Goal: Information Seeking & Learning: Learn about a topic

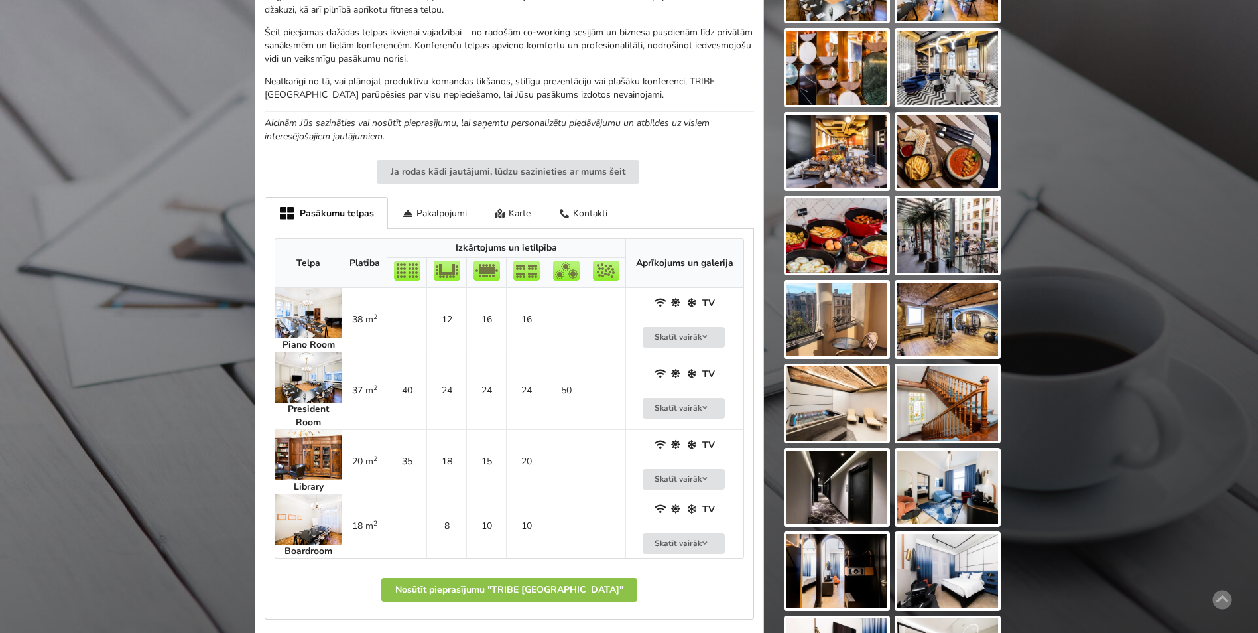
scroll to position [464, 0]
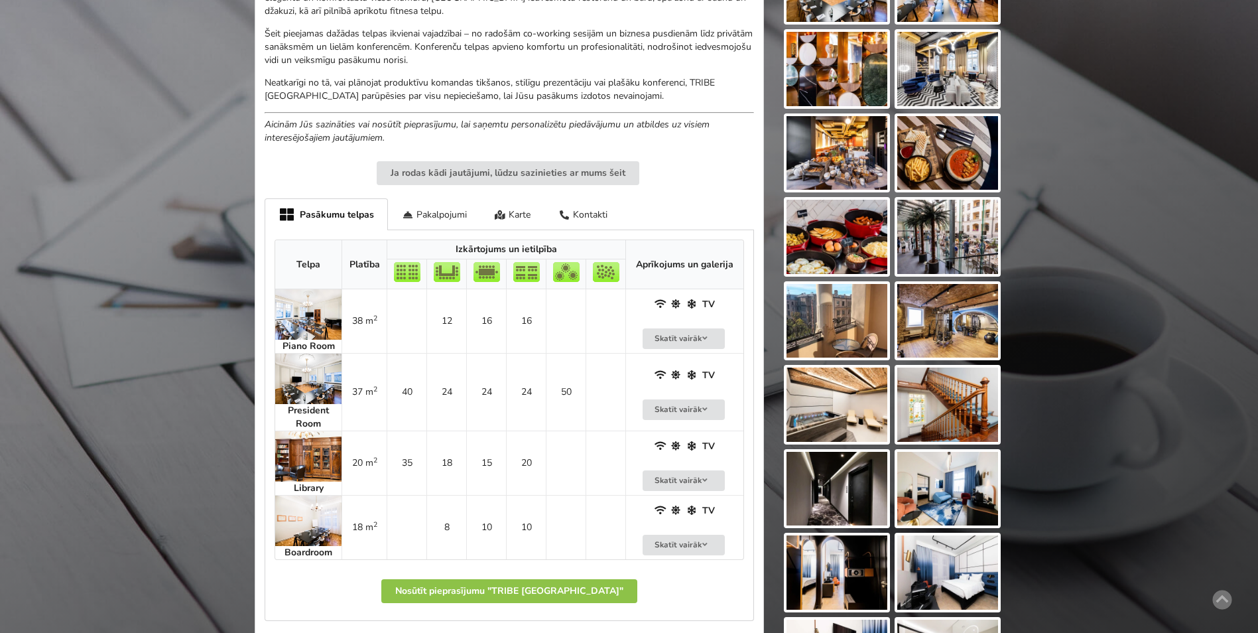
click at [309, 364] on img at bounding box center [308, 378] width 66 height 50
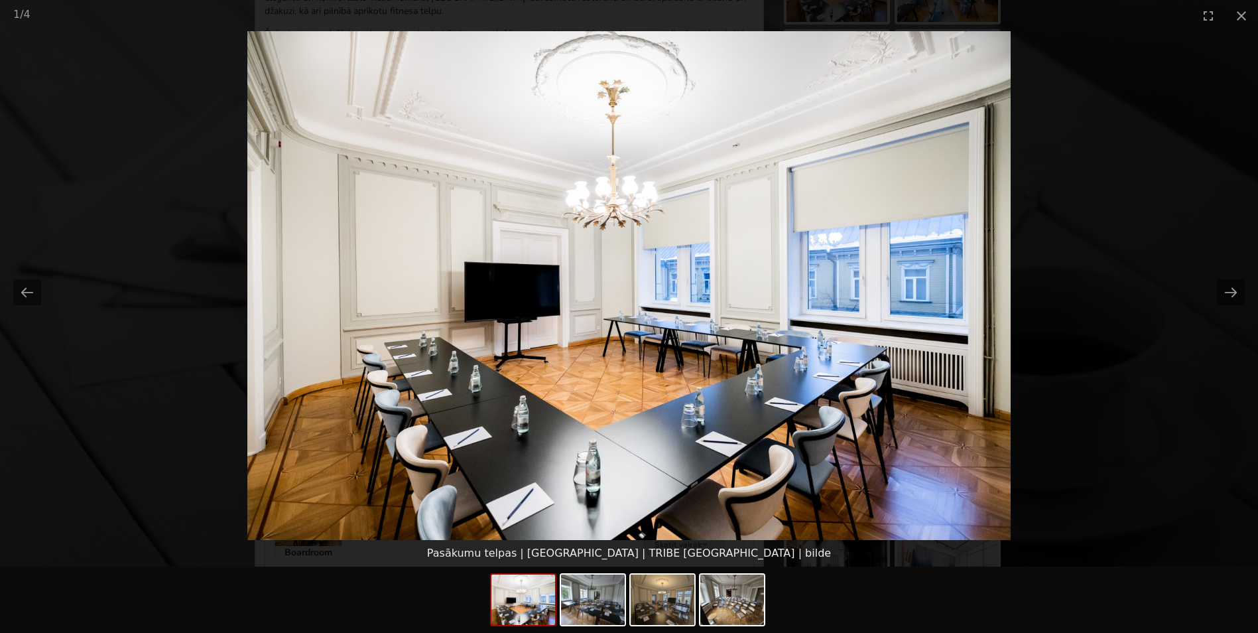
scroll to position [0, 0]
click at [1226, 292] on button "Next slide" at bounding box center [1231, 292] width 28 height 26
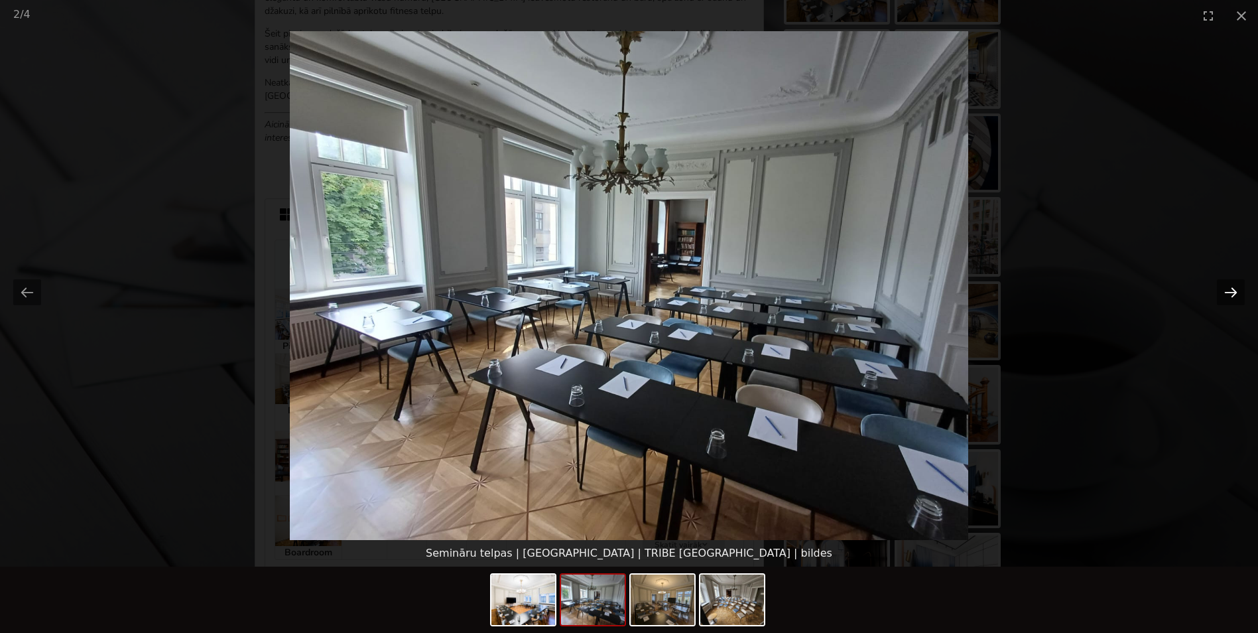
click at [1239, 295] on button "Next slide" at bounding box center [1231, 292] width 28 height 26
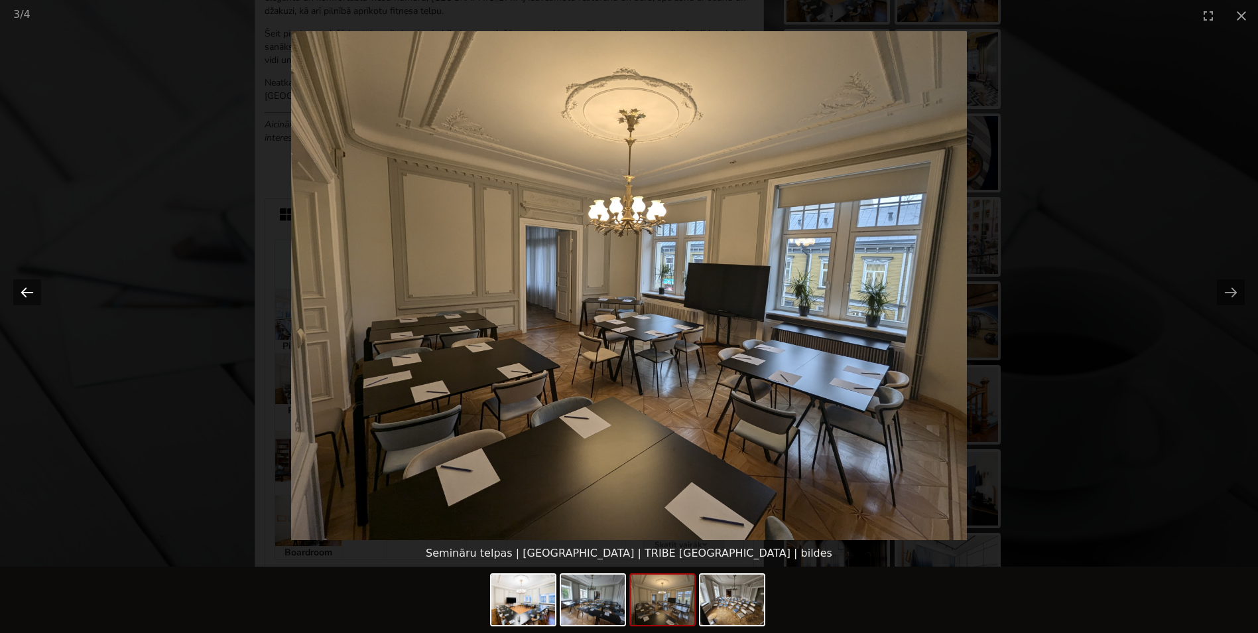
click at [31, 289] on button "Previous slide" at bounding box center [27, 292] width 28 height 26
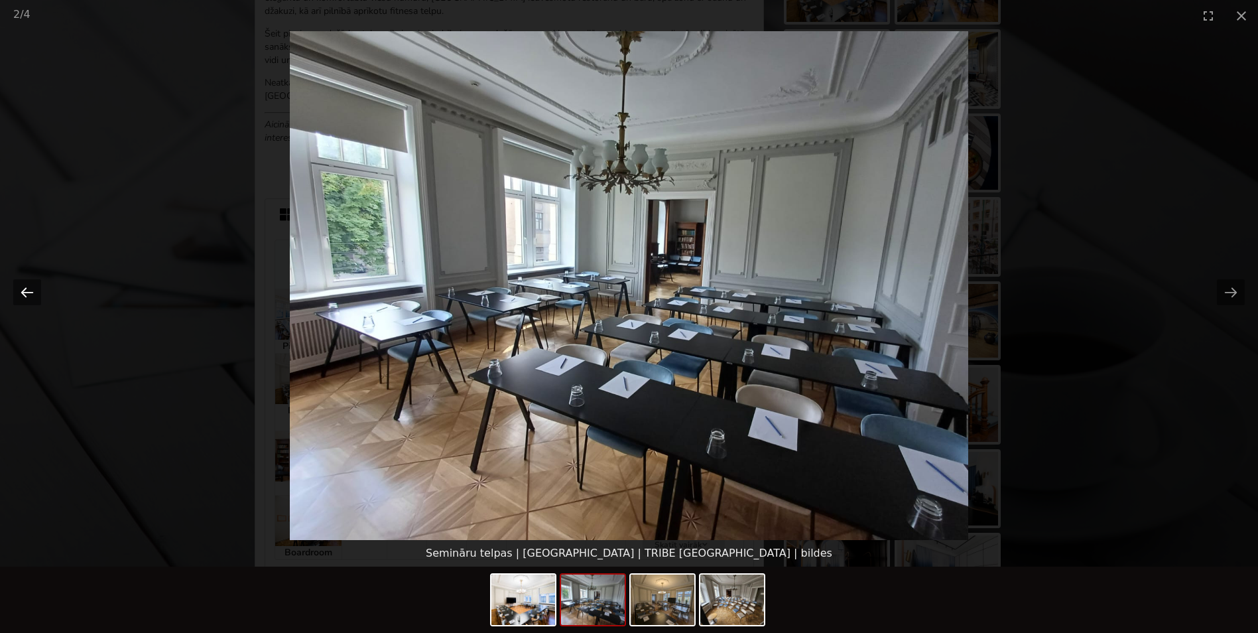
click at [31, 289] on button "Previous slide" at bounding box center [27, 292] width 28 height 26
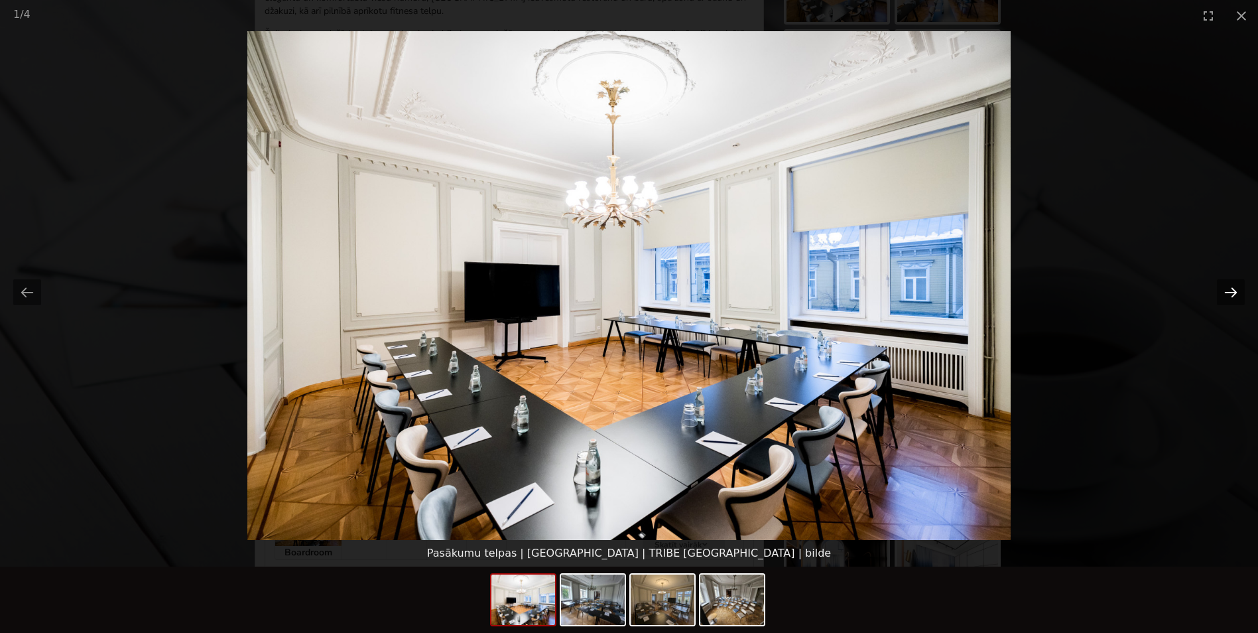
click at [1231, 291] on button "Next slide" at bounding box center [1231, 292] width 28 height 26
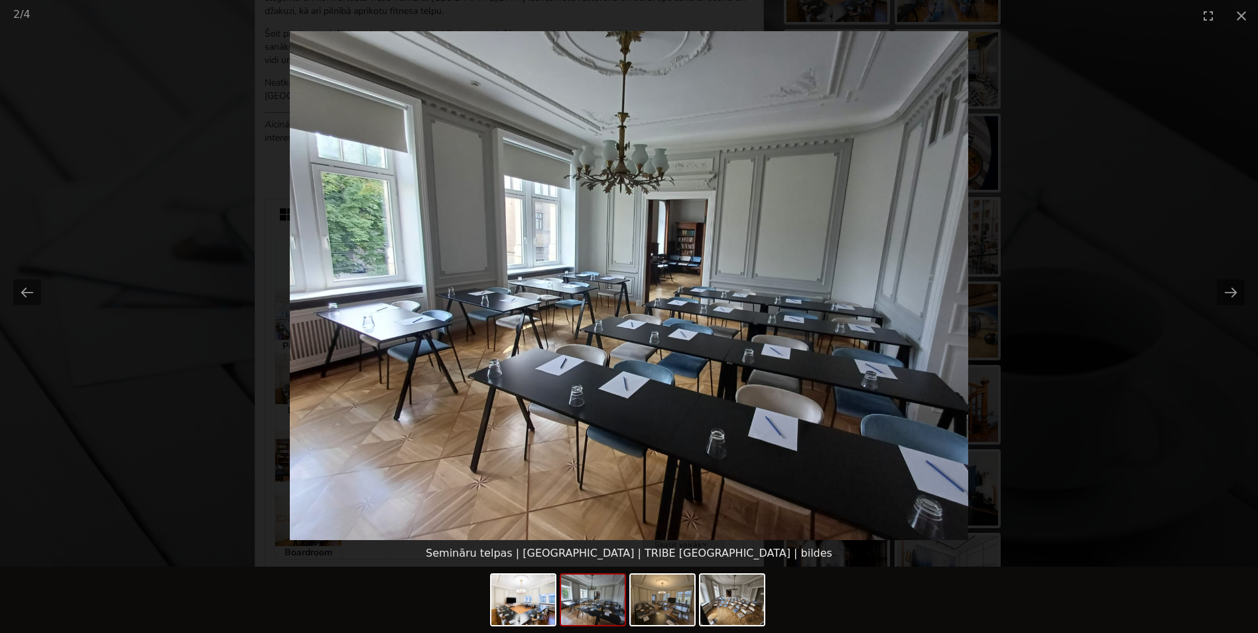
click at [1138, 297] on picture at bounding box center [629, 285] width 1258 height 509
click at [1228, 285] on button "Next slide" at bounding box center [1231, 292] width 28 height 26
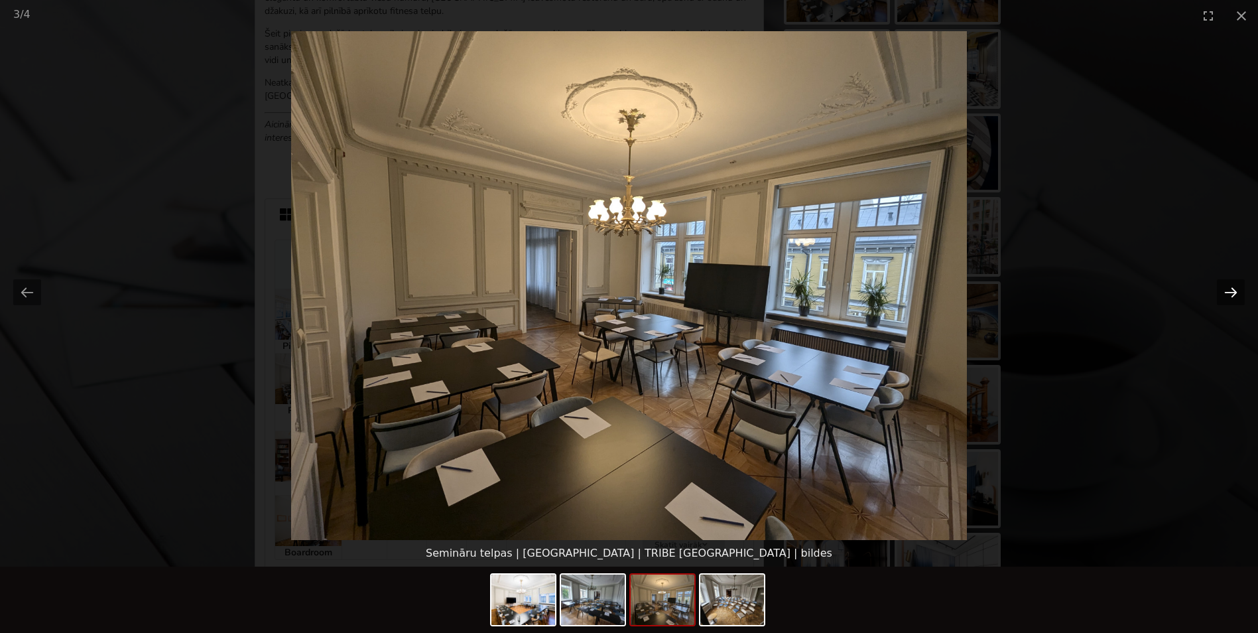
click at [1228, 285] on button "Next slide" at bounding box center [1231, 292] width 28 height 26
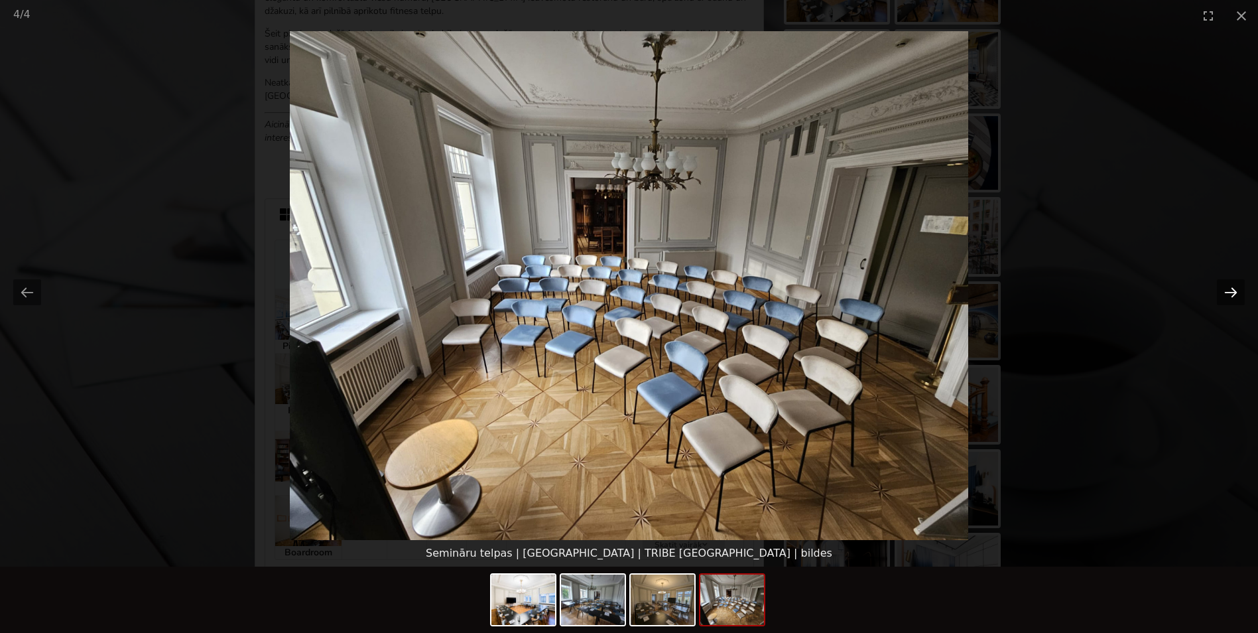
click at [1228, 289] on button "Next slide" at bounding box center [1231, 292] width 28 height 26
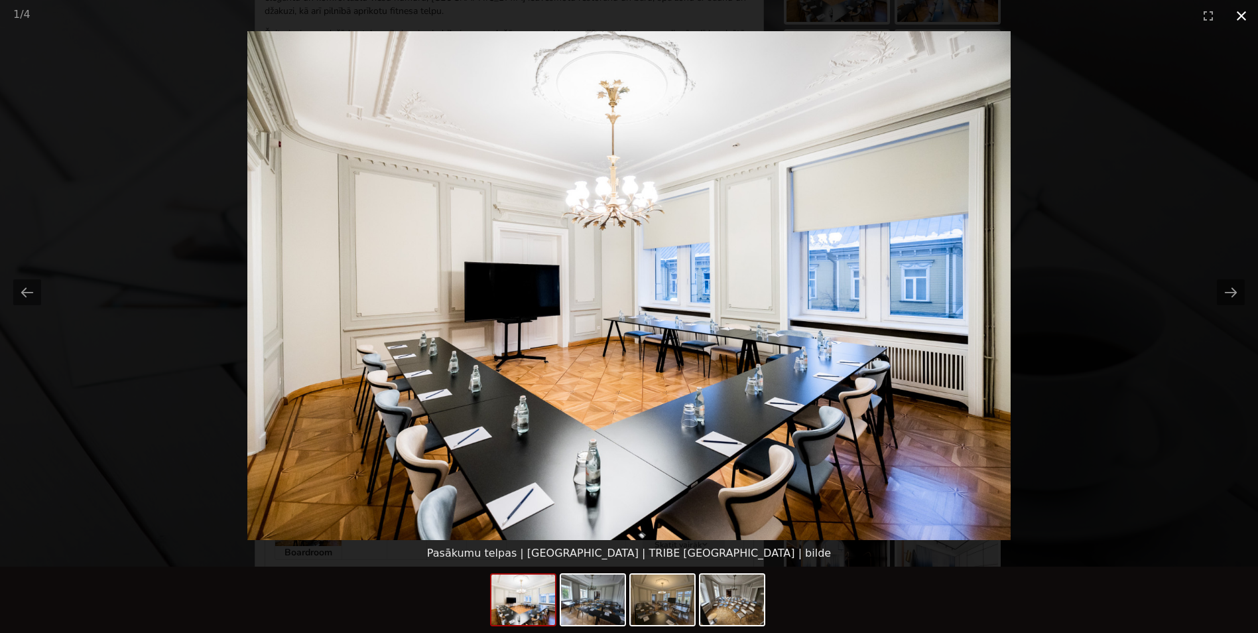
click at [1242, 12] on button "Close gallery" at bounding box center [1241, 15] width 33 height 31
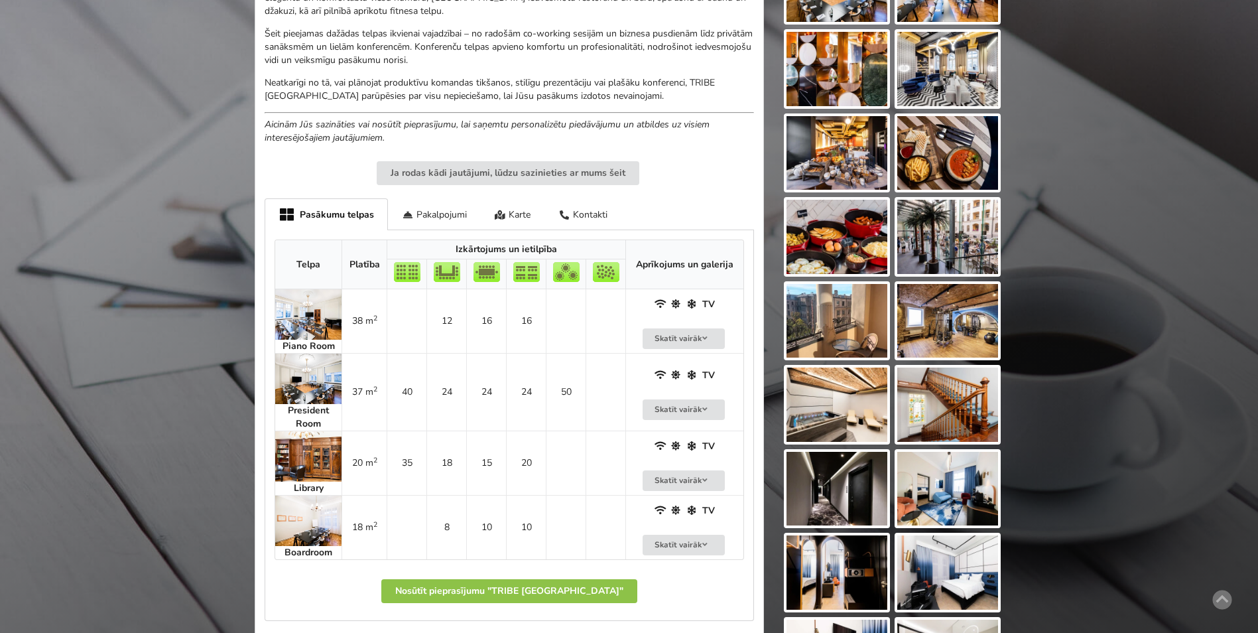
scroll to position [66, 0]
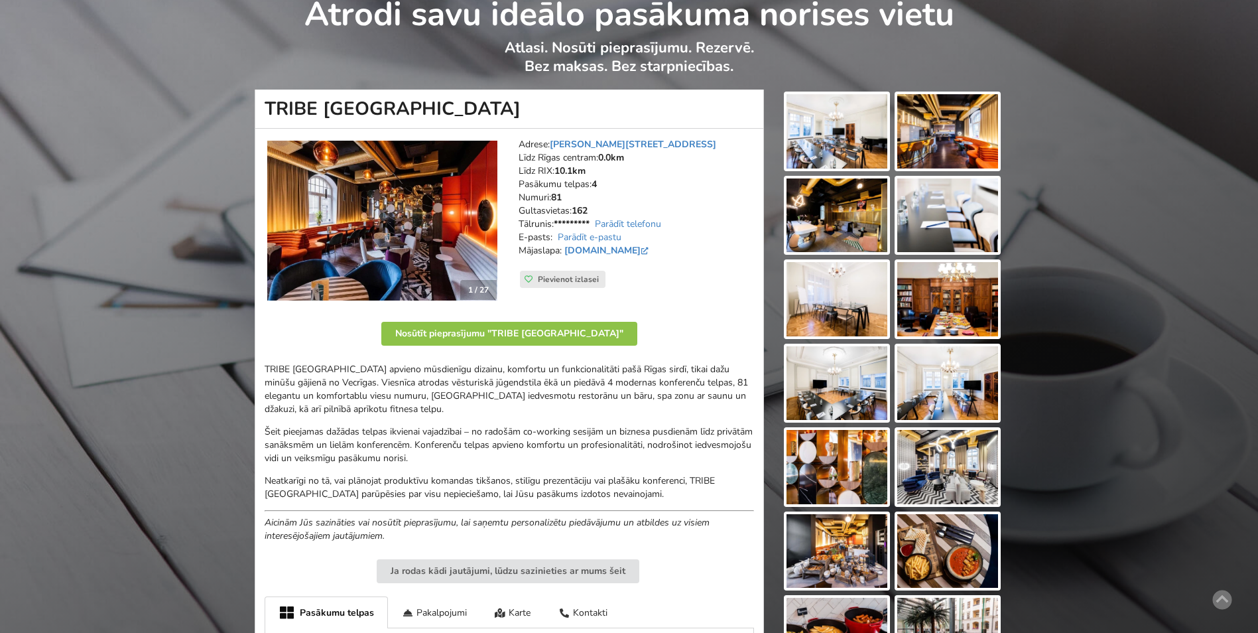
click at [871, 125] on img at bounding box center [836, 131] width 101 height 74
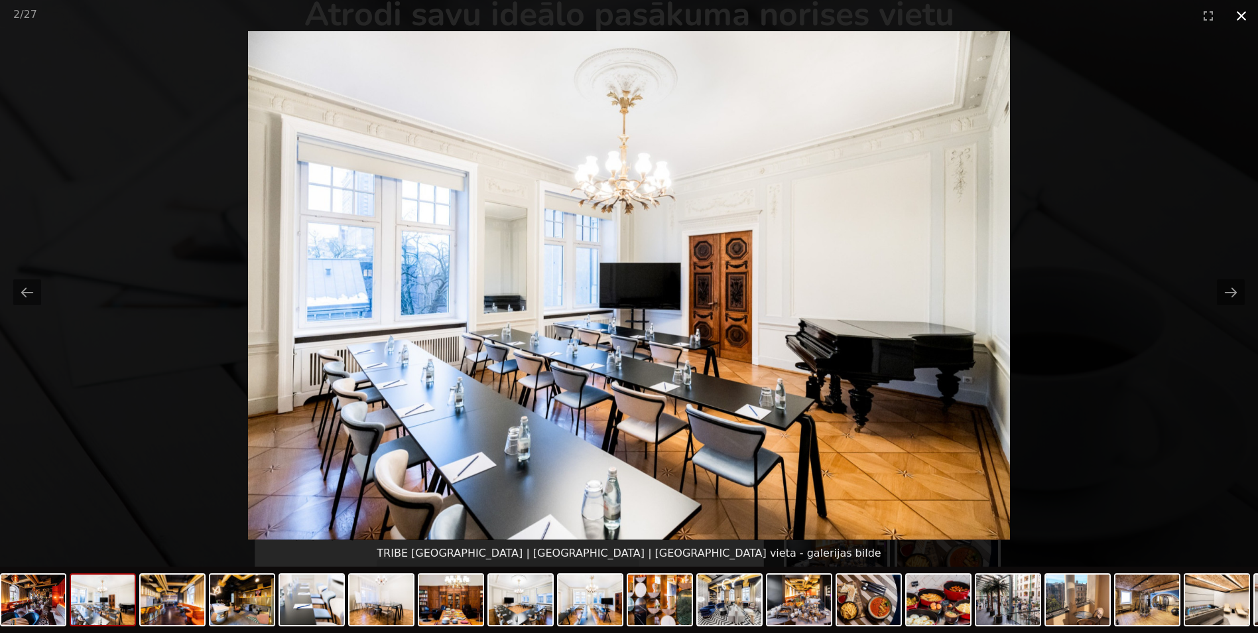
click at [1240, 15] on button "Close gallery" at bounding box center [1241, 15] width 33 height 31
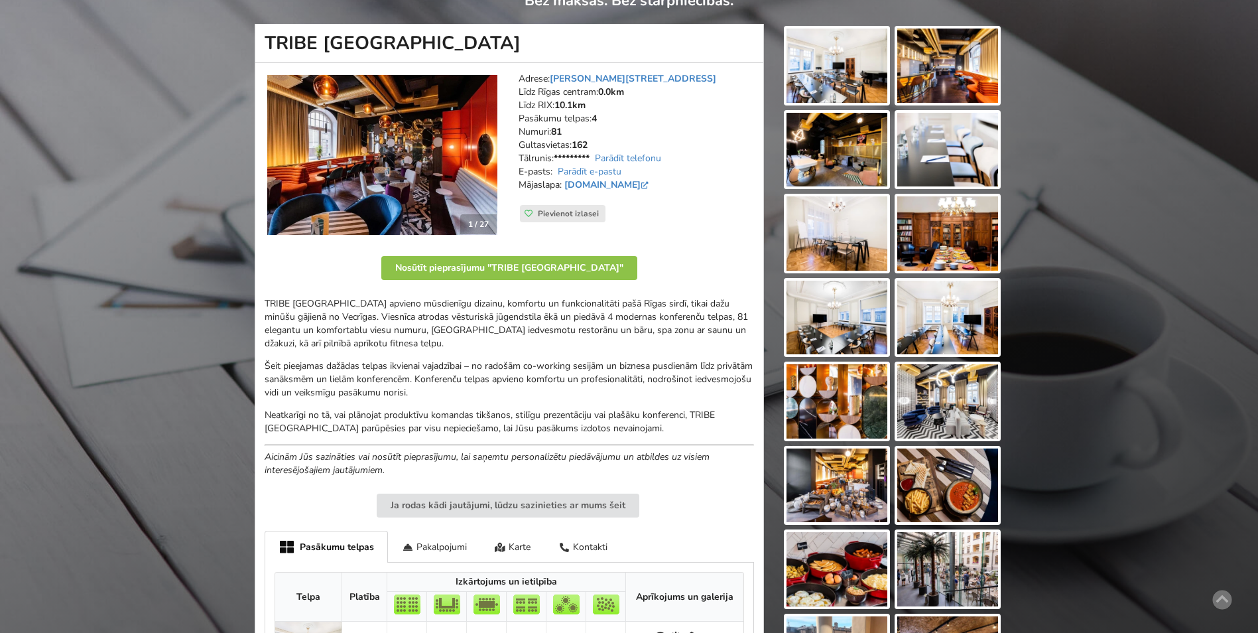
scroll to position [133, 0]
click at [944, 332] on img at bounding box center [947, 317] width 101 height 74
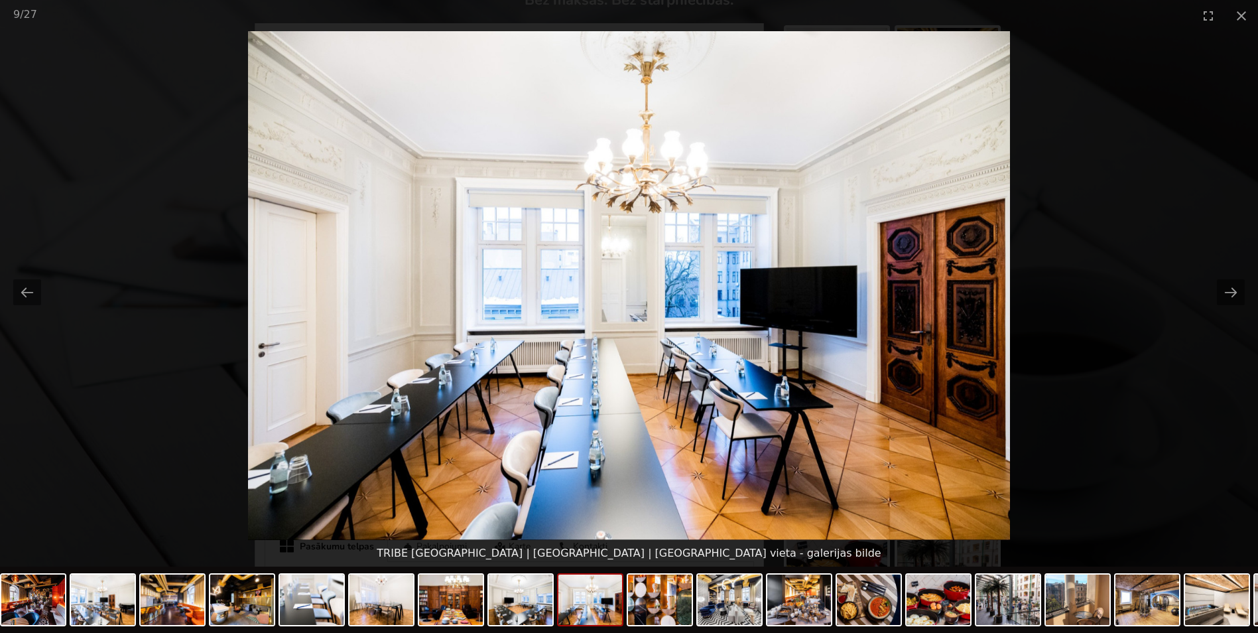
scroll to position [0, 0]
click at [1101, 232] on picture at bounding box center [629, 285] width 1258 height 509
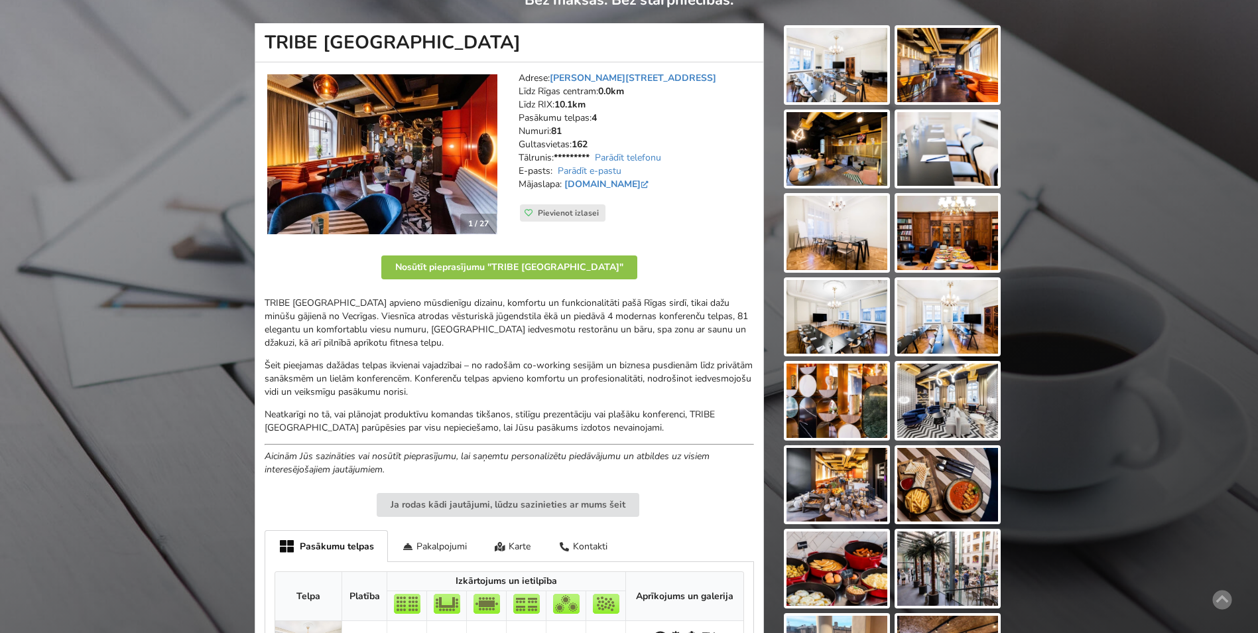
click at [971, 287] on img at bounding box center [947, 317] width 101 height 74
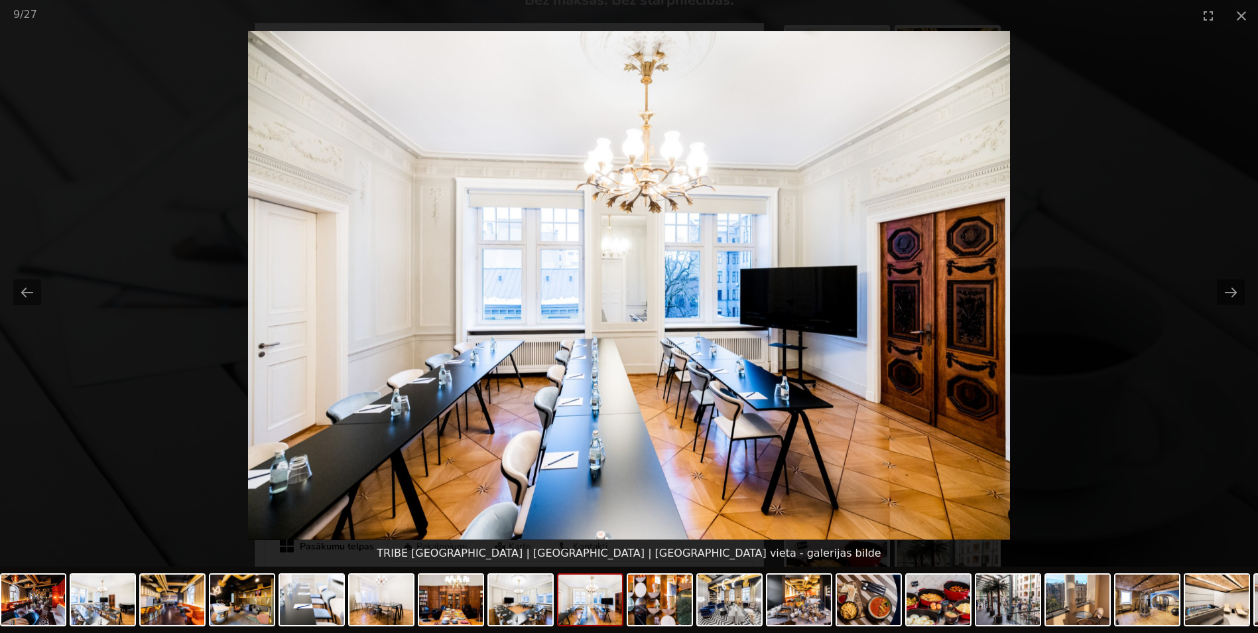
click at [1057, 265] on picture at bounding box center [629, 285] width 1258 height 509
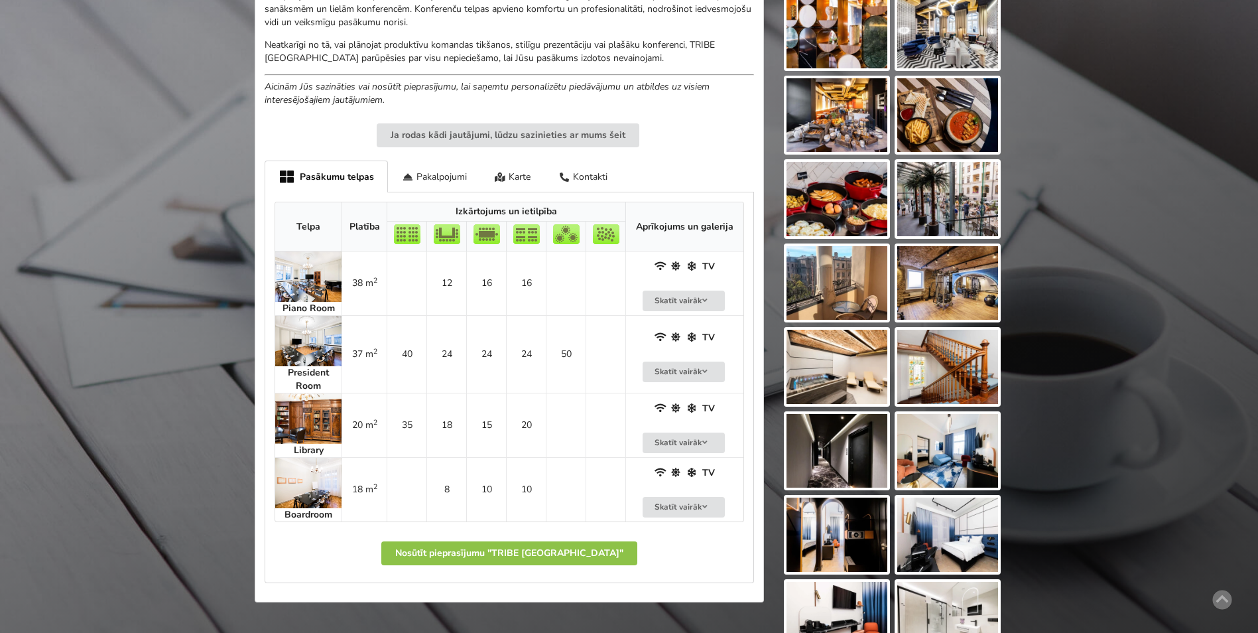
scroll to position [597, 0]
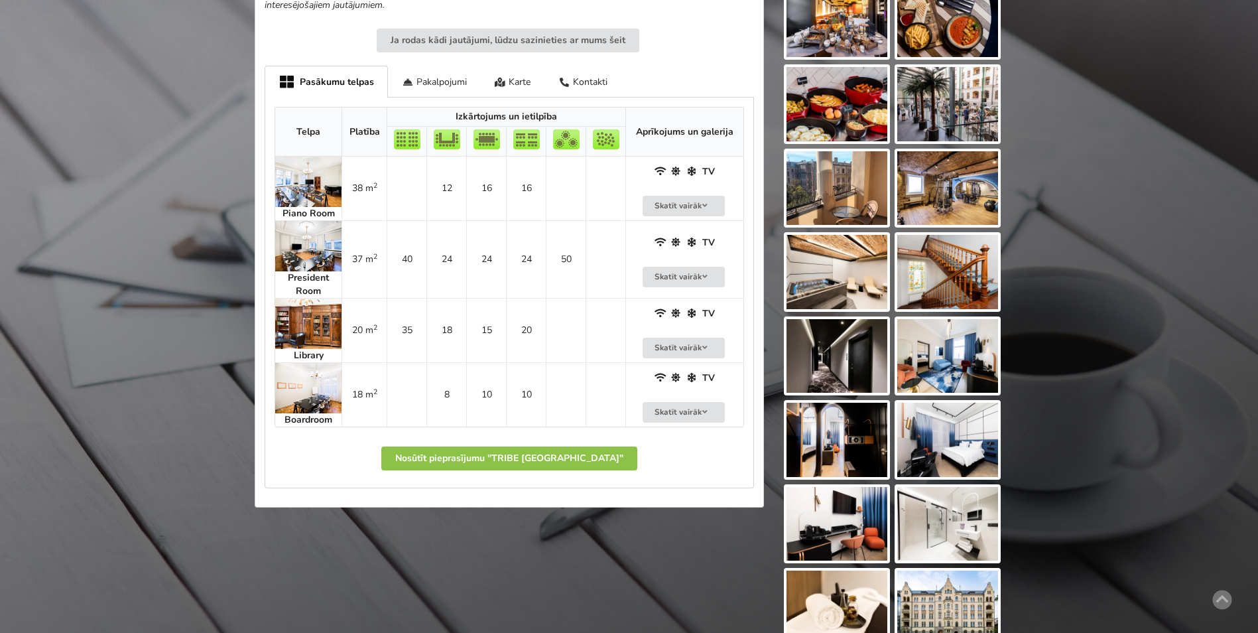
click at [323, 330] on img at bounding box center [308, 323] width 66 height 50
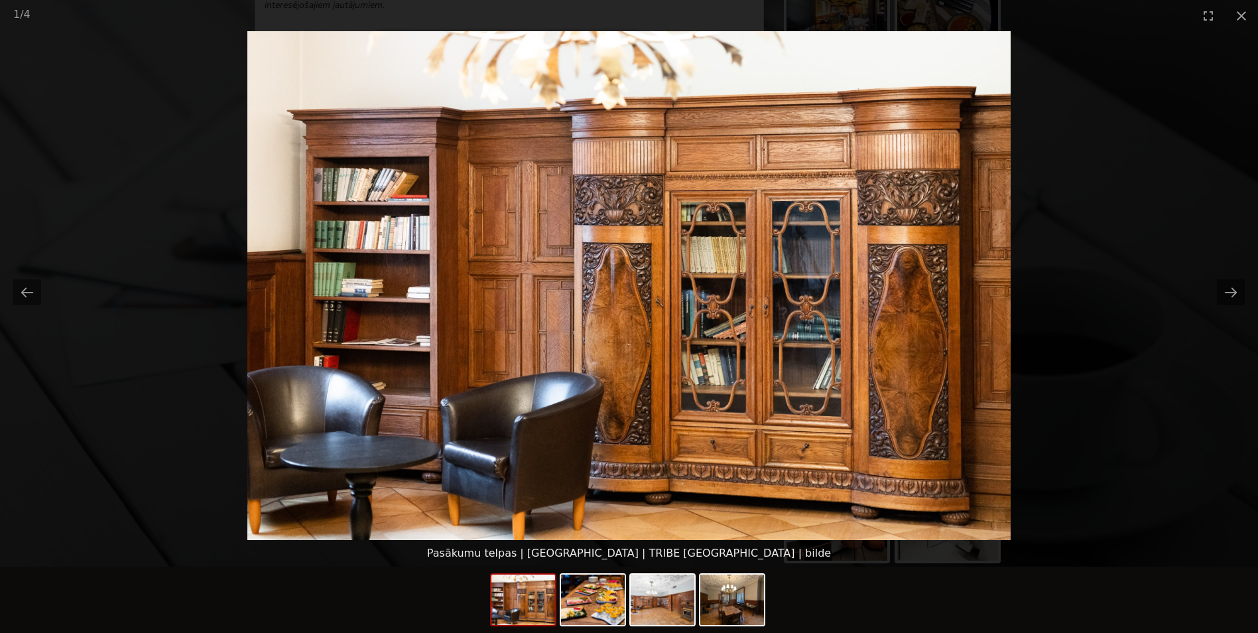
scroll to position [0, 0]
drag, startPoint x: 611, startPoint y: 371, endPoint x: 1110, endPoint y: 213, distance: 523.6
click at [1110, 213] on picture at bounding box center [629, 285] width 1258 height 509
click at [1228, 293] on button "Next slide" at bounding box center [1231, 292] width 28 height 26
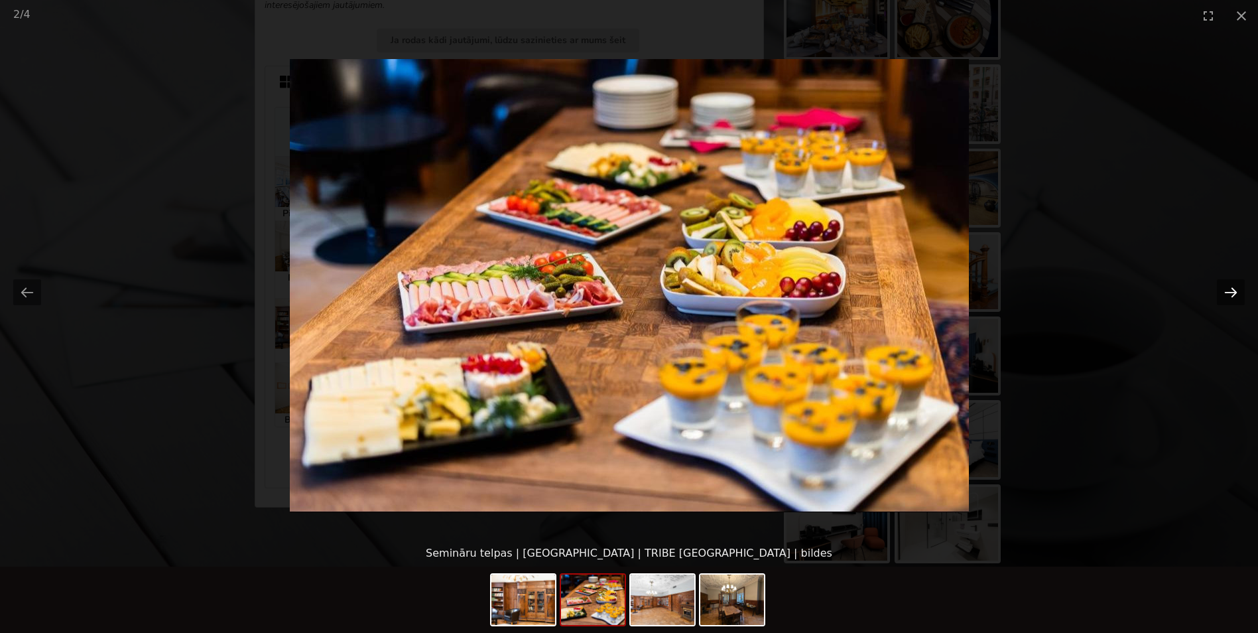
click at [1228, 293] on button "Next slide" at bounding box center [1231, 292] width 28 height 26
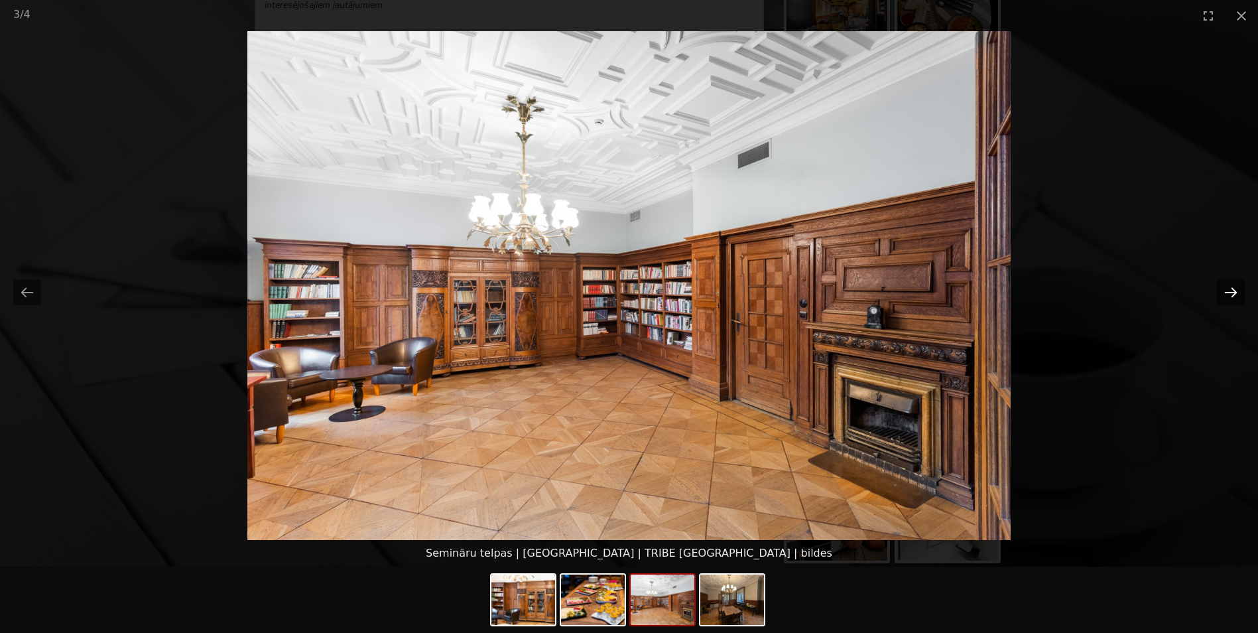
click at [1228, 293] on button "Next slide" at bounding box center [1231, 292] width 28 height 26
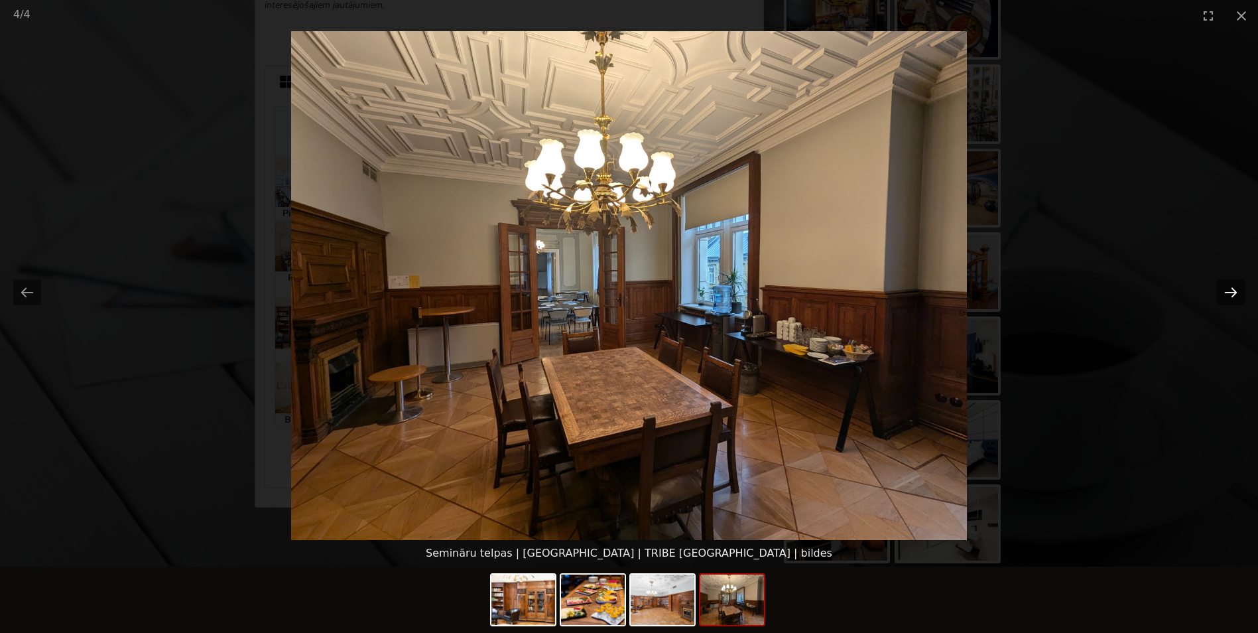
click at [1228, 293] on button "Next slide" at bounding box center [1231, 292] width 28 height 26
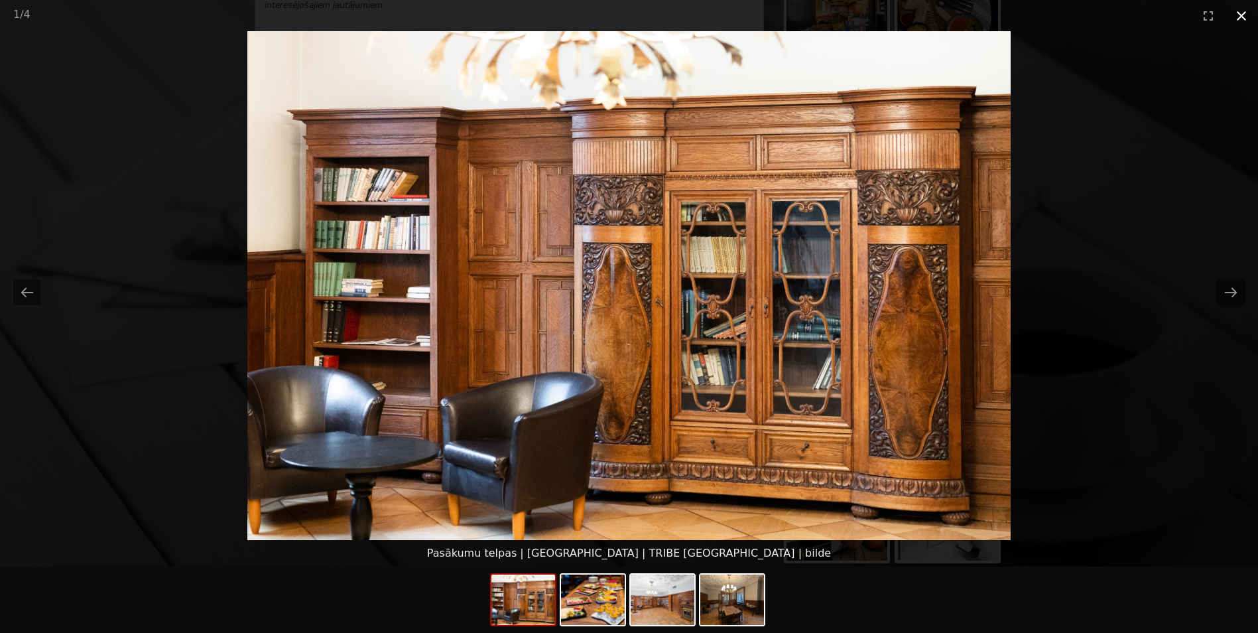
click at [1236, 17] on button "Close gallery" at bounding box center [1241, 15] width 33 height 31
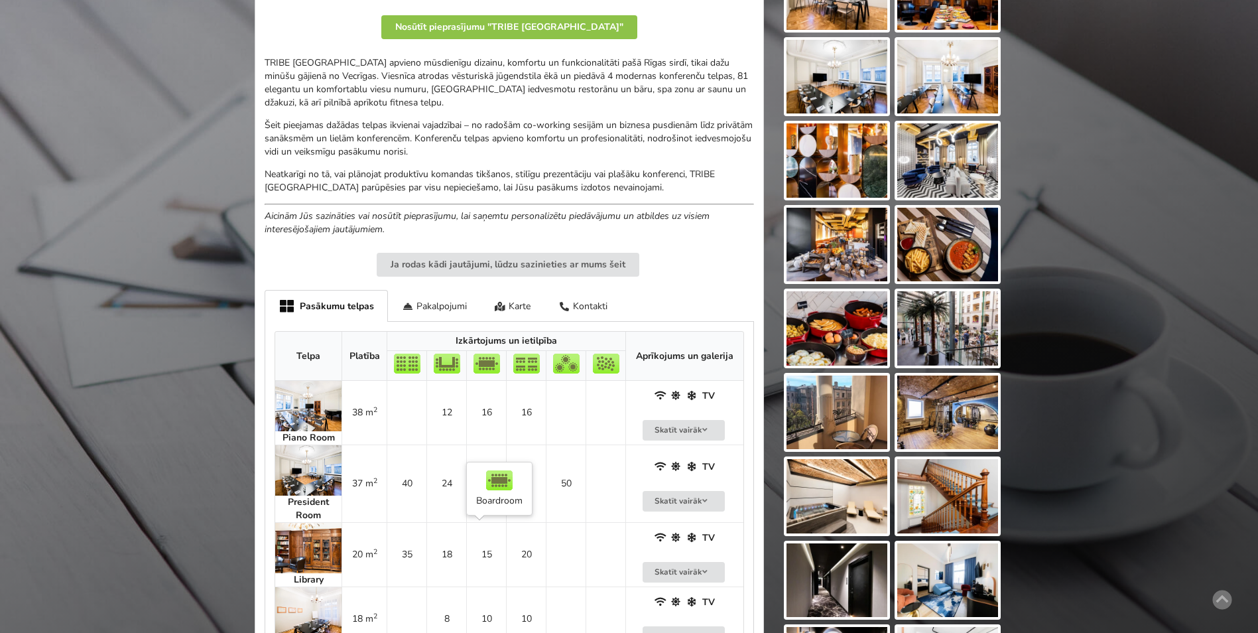
scroll to position [530, 0]
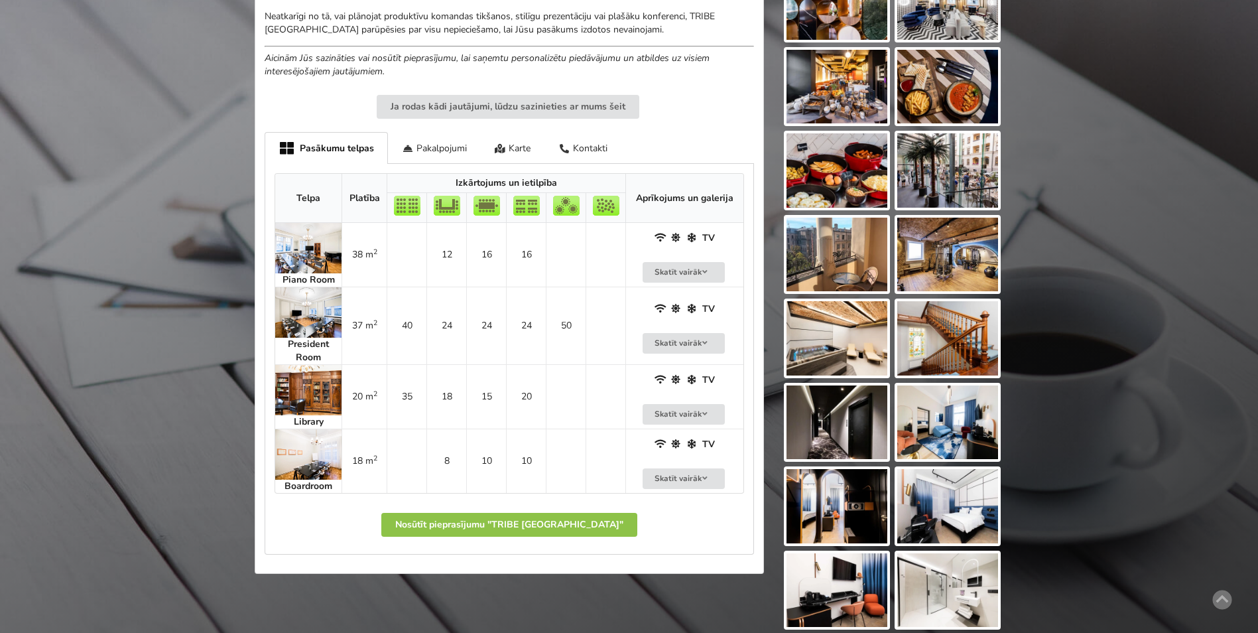
click at [308, 386] on img at bounding box center [308, 390] width 66 height 50
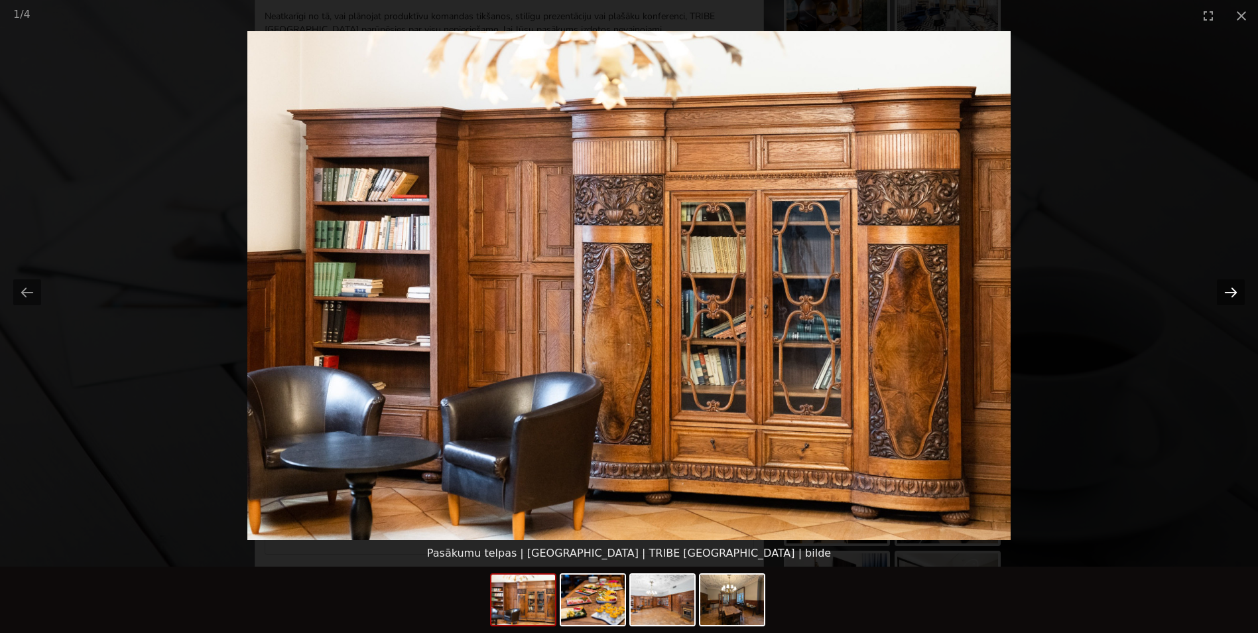
click at [1225, 288] on button "Next slide" at bounding box center [1231, 292] width 28 height 26
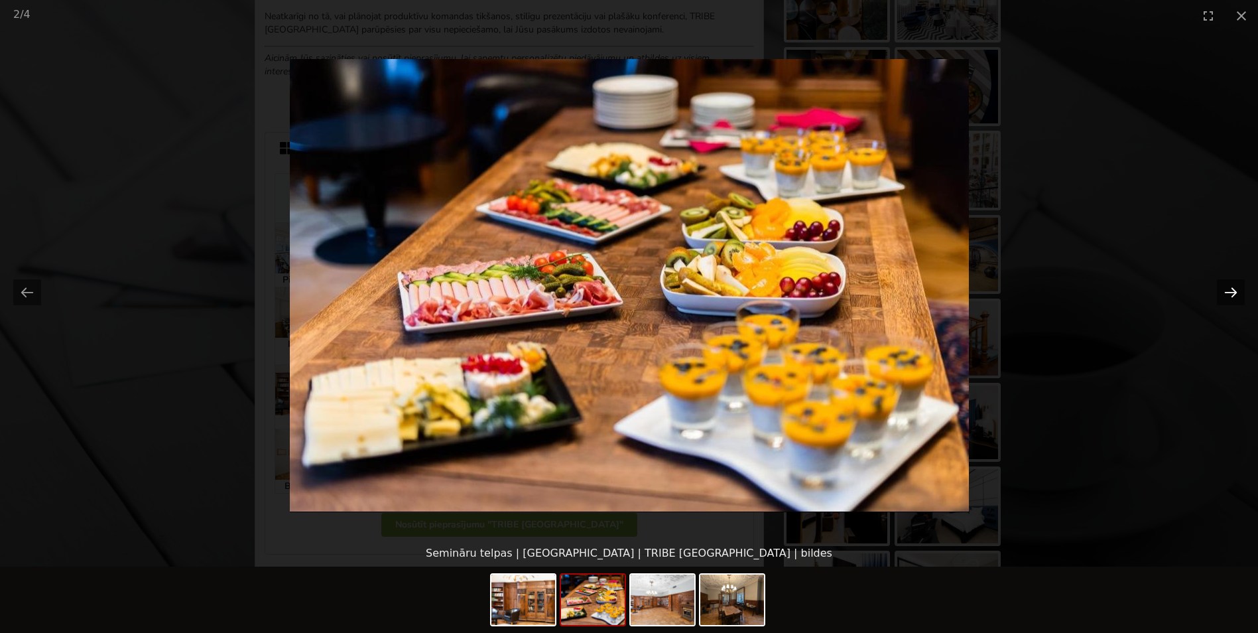
click at [1225, 288] on button "Next slide" at bounding box center [1231, 292] width 28 height 26
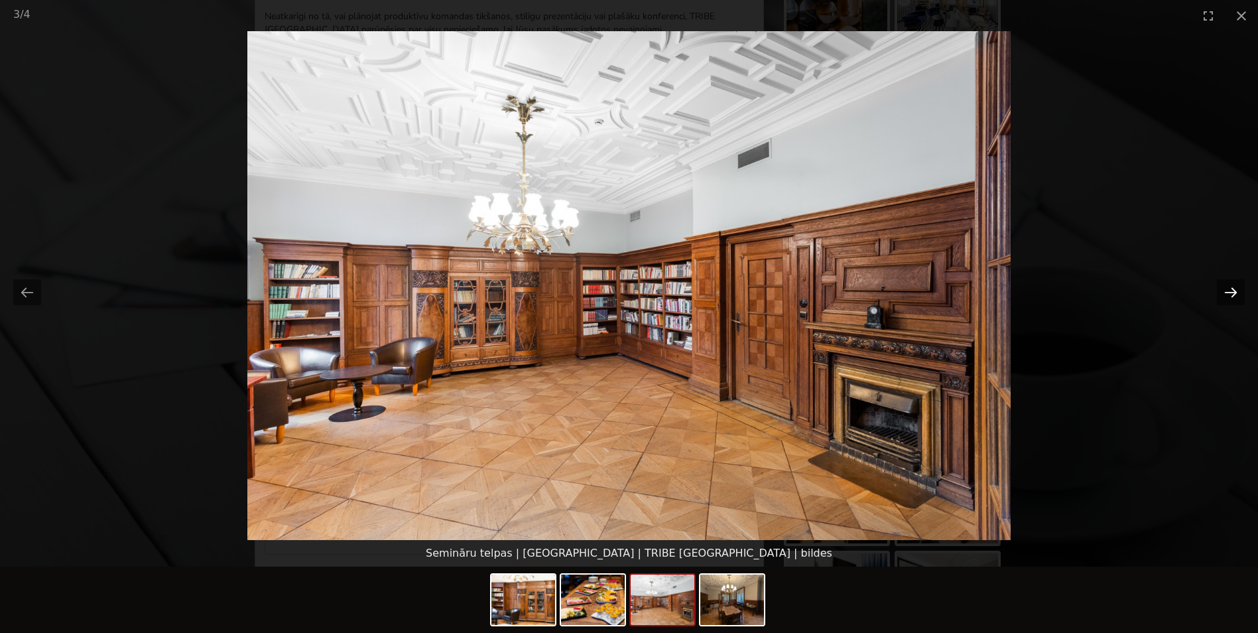
click at [1225, 288] on button "Next slide" at bounding box center [1231, 292] width 28 height 26
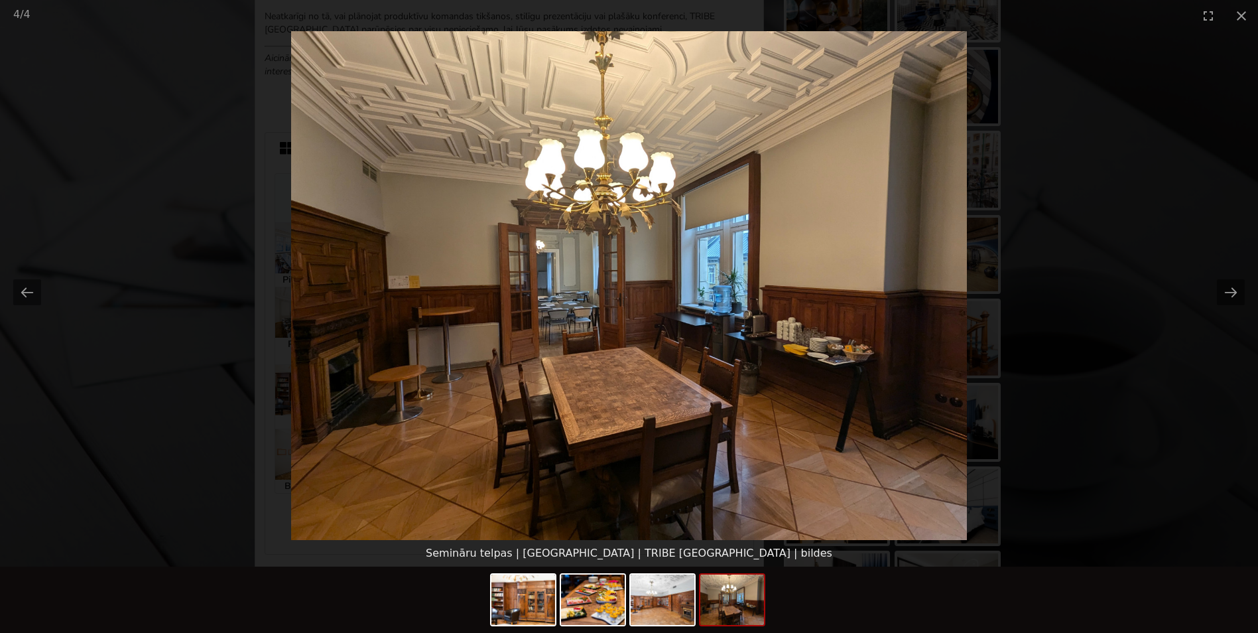
scroll to position [0, 0]
drag, startPoint x: 709, startPoint y: 322, endPoint x: 1239, endPoint y: 13, distance: 613.6
click at [1239, 13] on button "Close gallery" at bounding box center [1241, 15] width 33 height 31
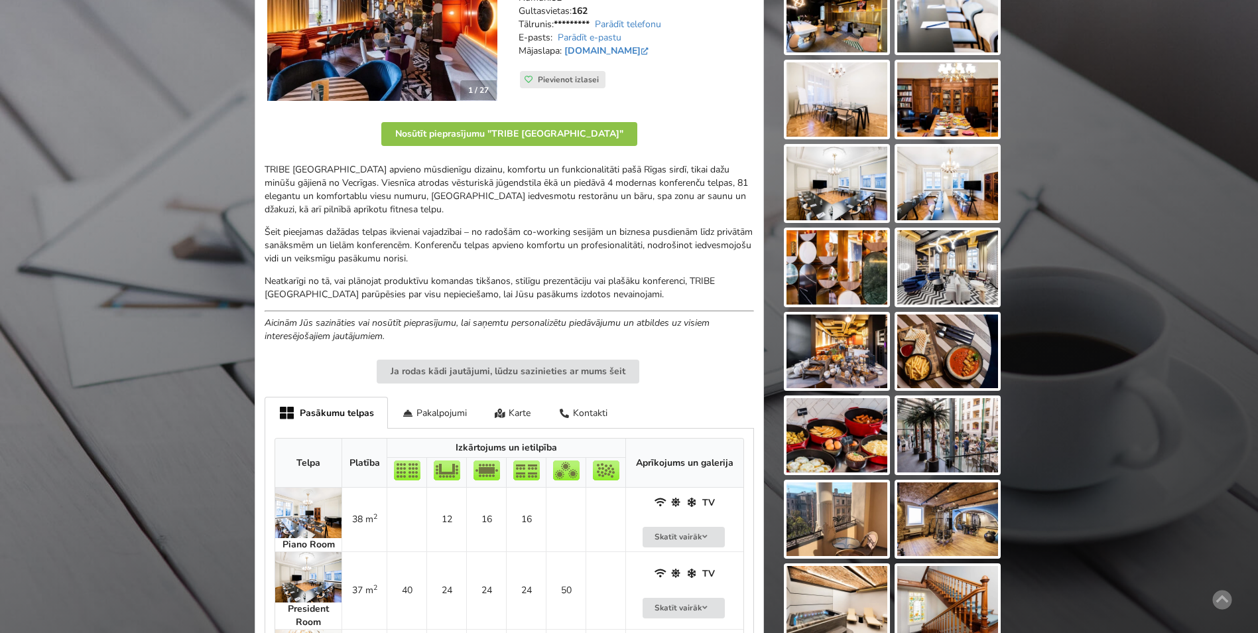
scroll to position [265, 0]
click at [939, 104] on img at bounding box center [947, 100] width 101 height 74
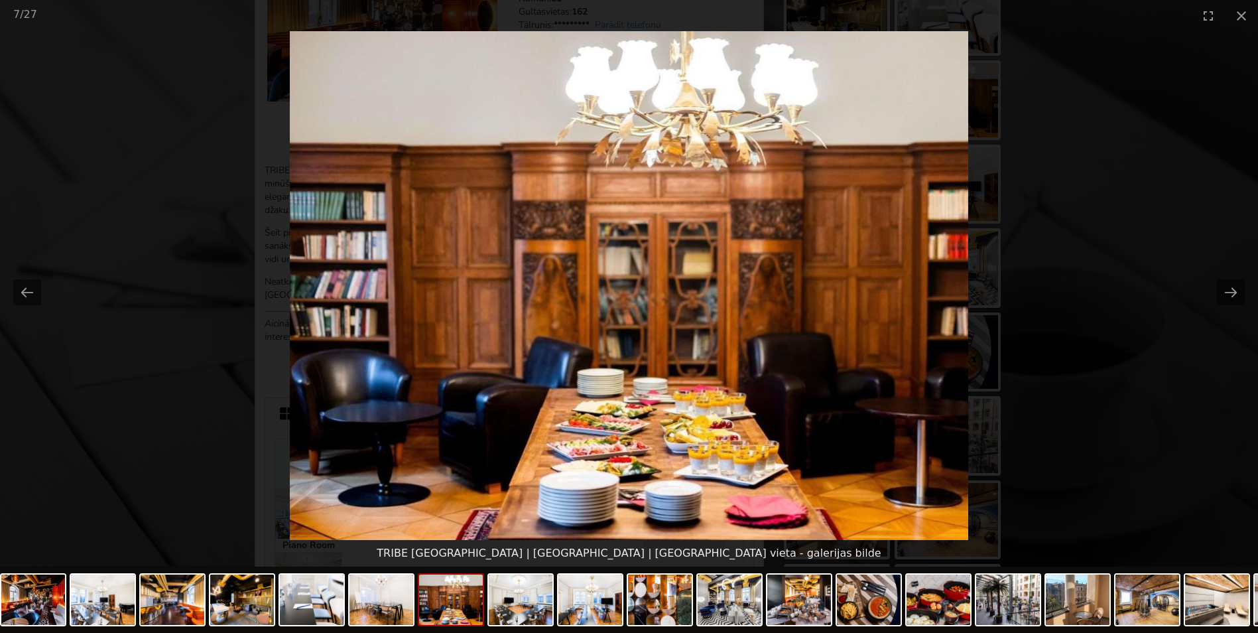
scroll to position [0, 0]
click at [1242, 19] on button "Close gallery" at bounding box center [1241, 15] width 33 height 31
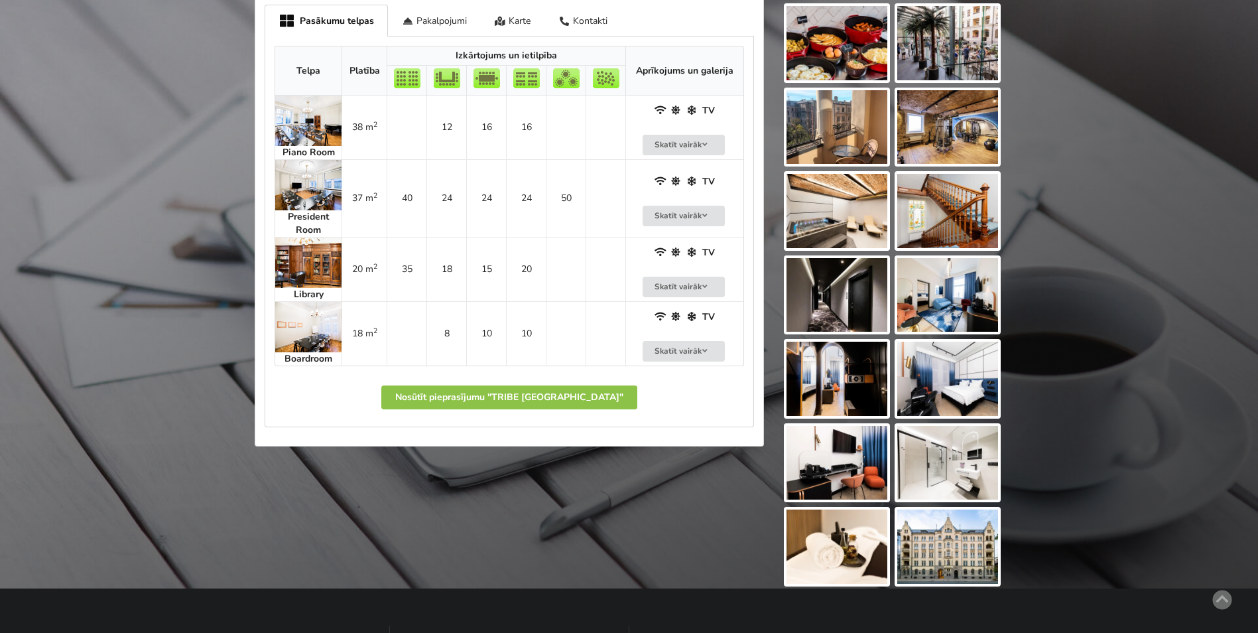
scroll to position [663, 0]
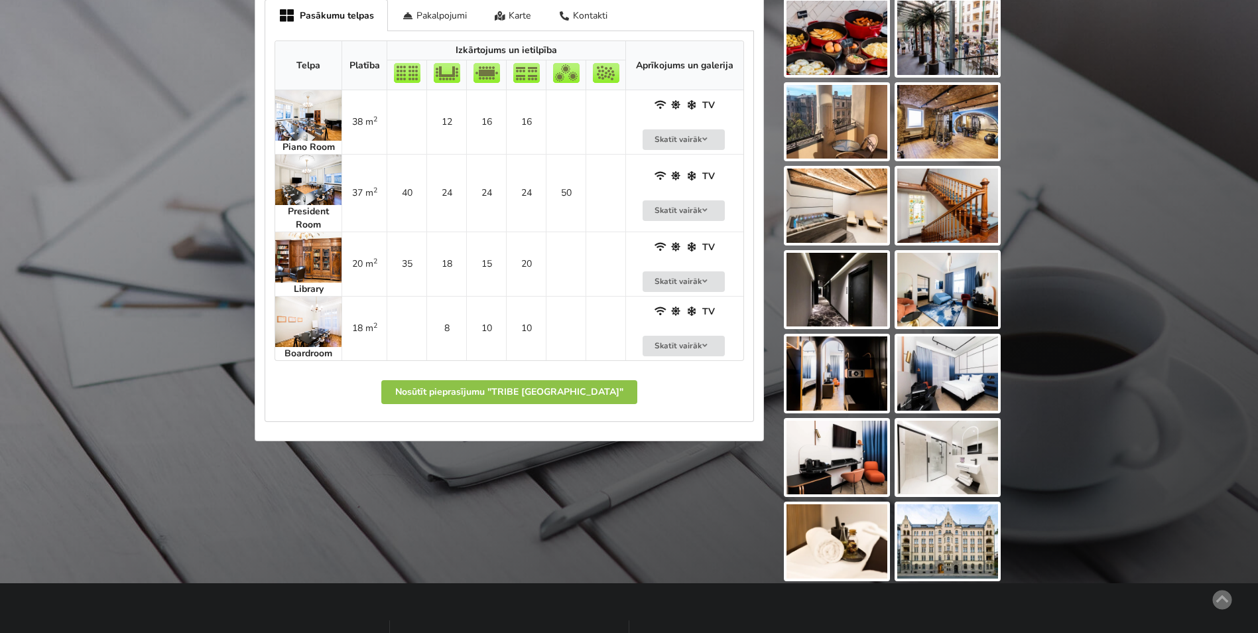
click at [317, 269] on img at bounding box center [308, 257] width 66 height 50
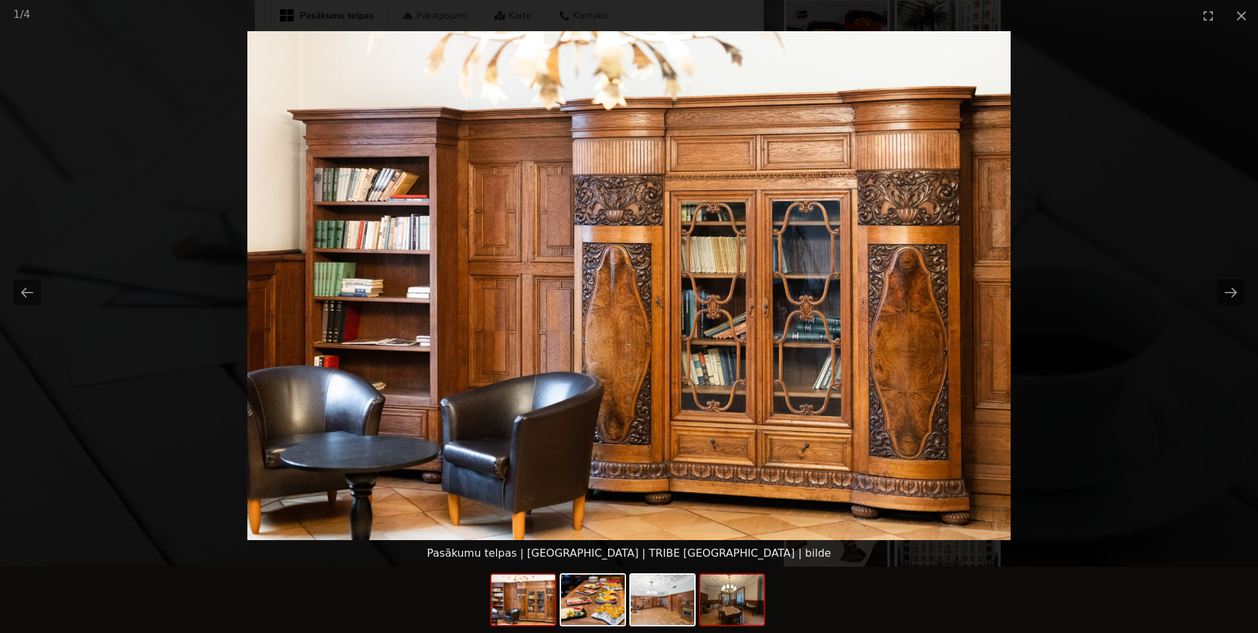
click at [721, 601] on img at bounding box center [732, 599] width 64 height 50
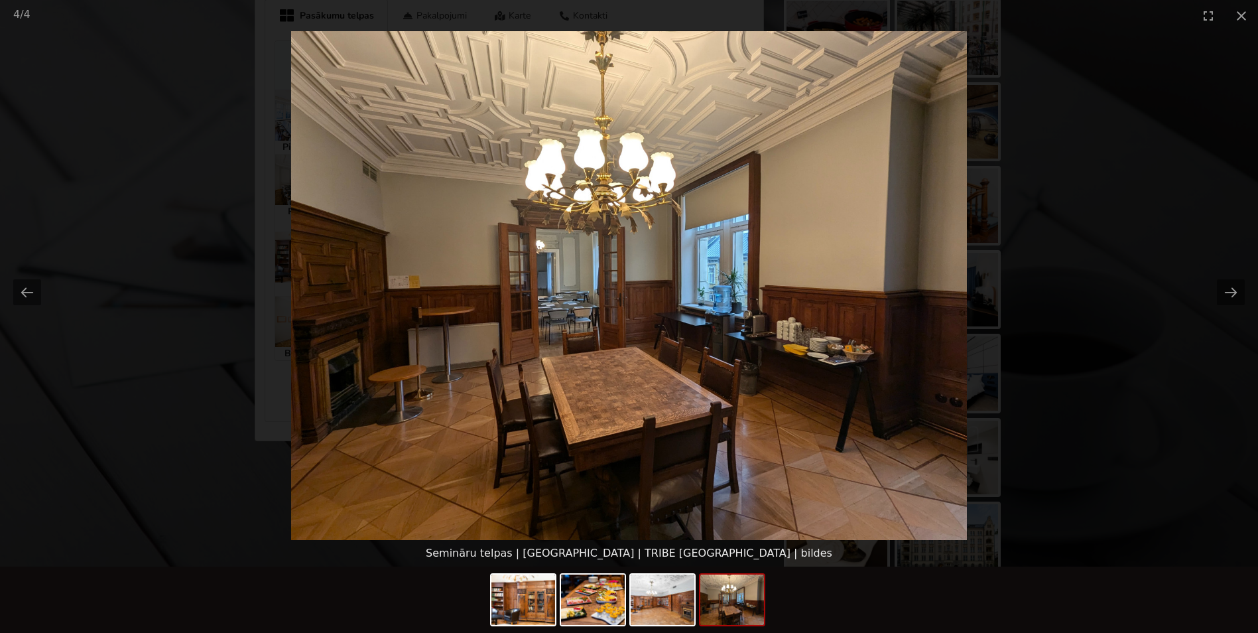
scroll to position [0, 0]
click at [1223, 158] on picture at bounding box center [629, 285] width 1258 height 509
click at [1238, 12] on button "Close gallery" at bounding box center [1241, 15] width 33 height 31
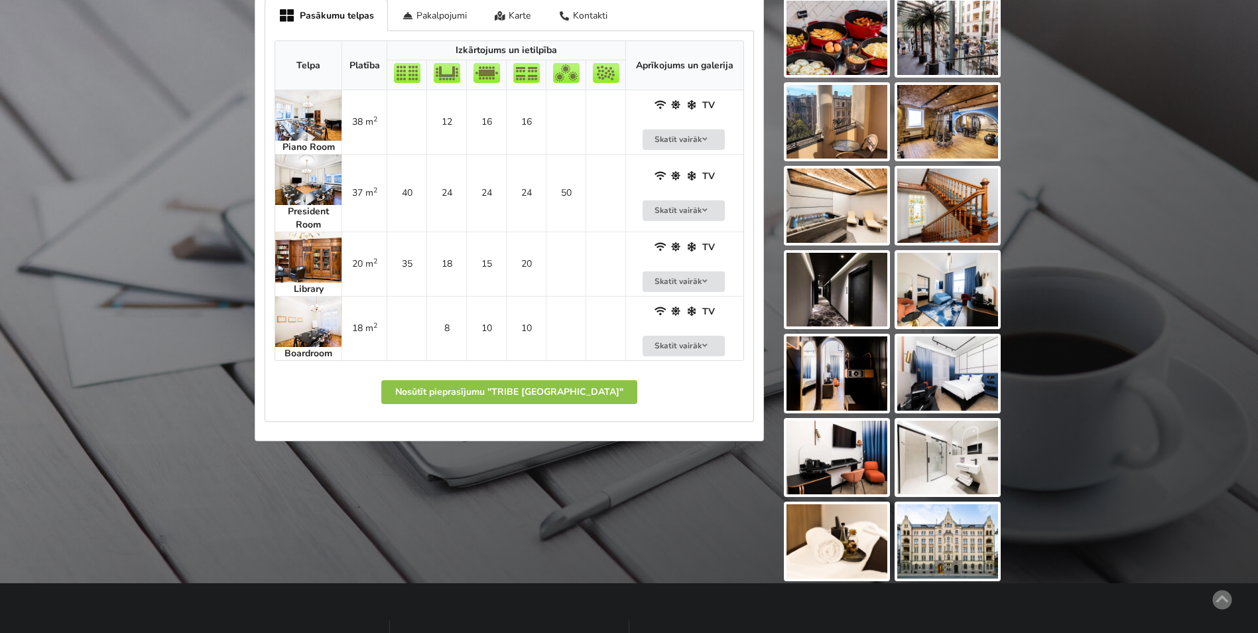
click at [312, 117] on img at bounding box center [308, 115] width 66 height 50
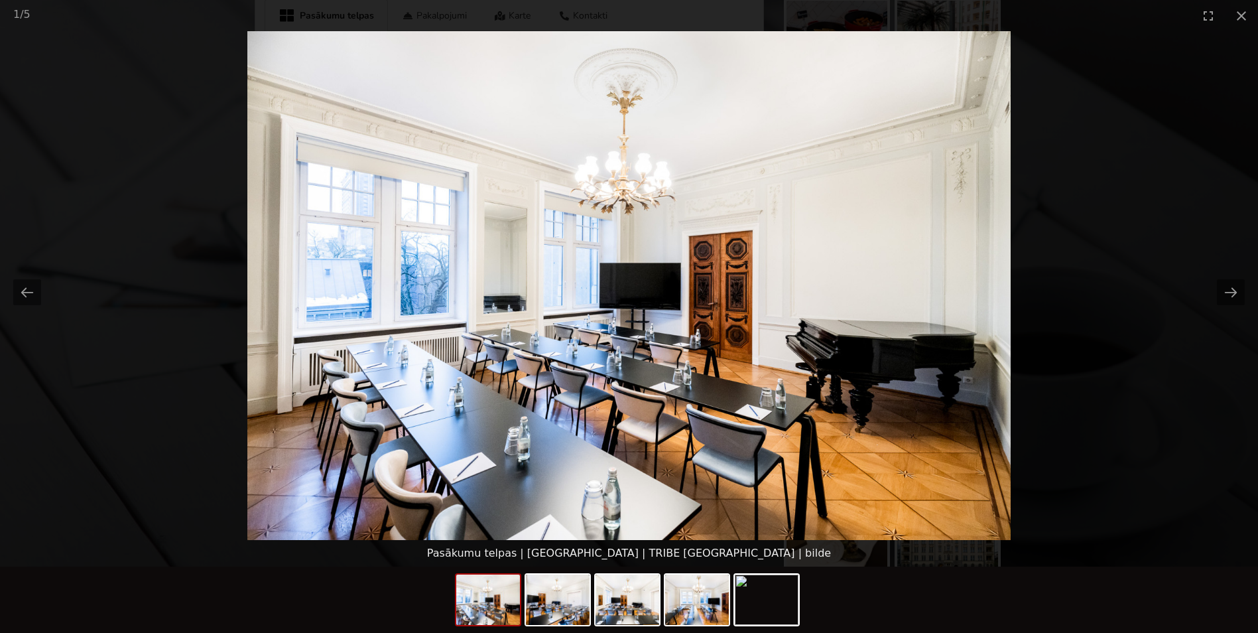
click at [1123, 253] on picture at bounding box center [629, 285] width 1258 height 509
click at [953, 586] on div at bounding box center [629, 599] width 1258 height 66
click at [1240, 15] on button "Close gallery" at bounding box center [1241, 15] width 33 height 31
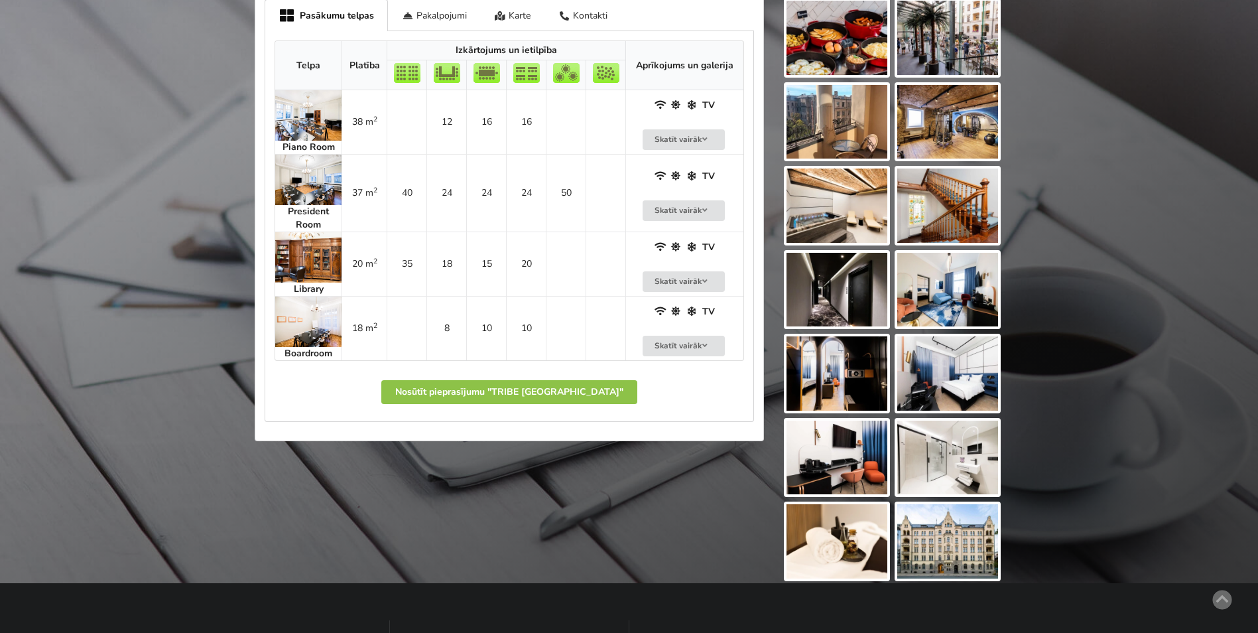
click at [316, 257] on img at bounding box center [308, 257] width 66 height 50
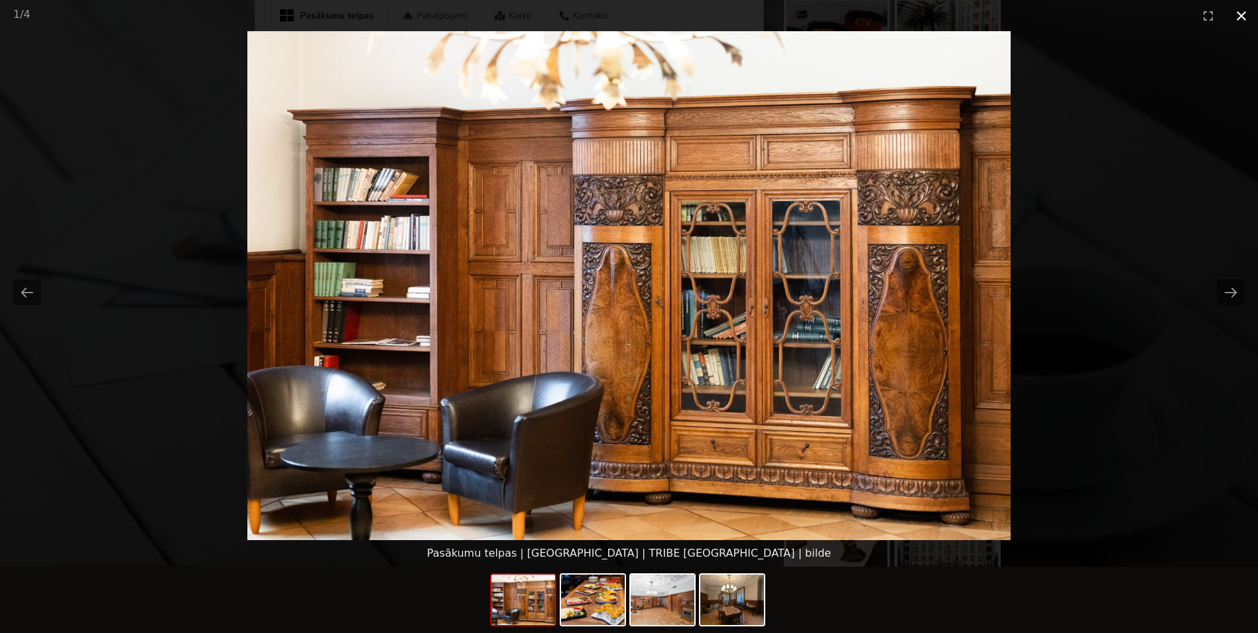
click at [1242, 9] on button "Close gallery" at bounding box center [1241, 15] width 33 height 31
